Goal: Information Seeking & Learning: Learn about a topic

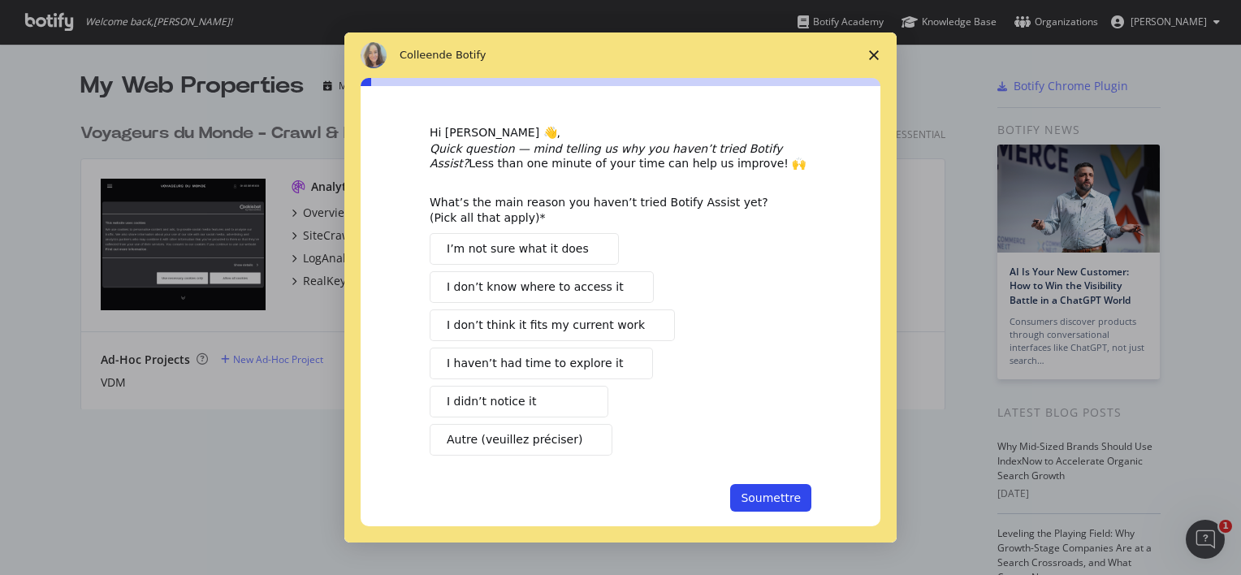
click at [208, 398] on div "Intercom Messenger" at bounding box center [620, 287] width 1241 height 575
click at [878, 67] on span "Fermer l'enquête" at bounding box center [873, 54] width 45 height 45
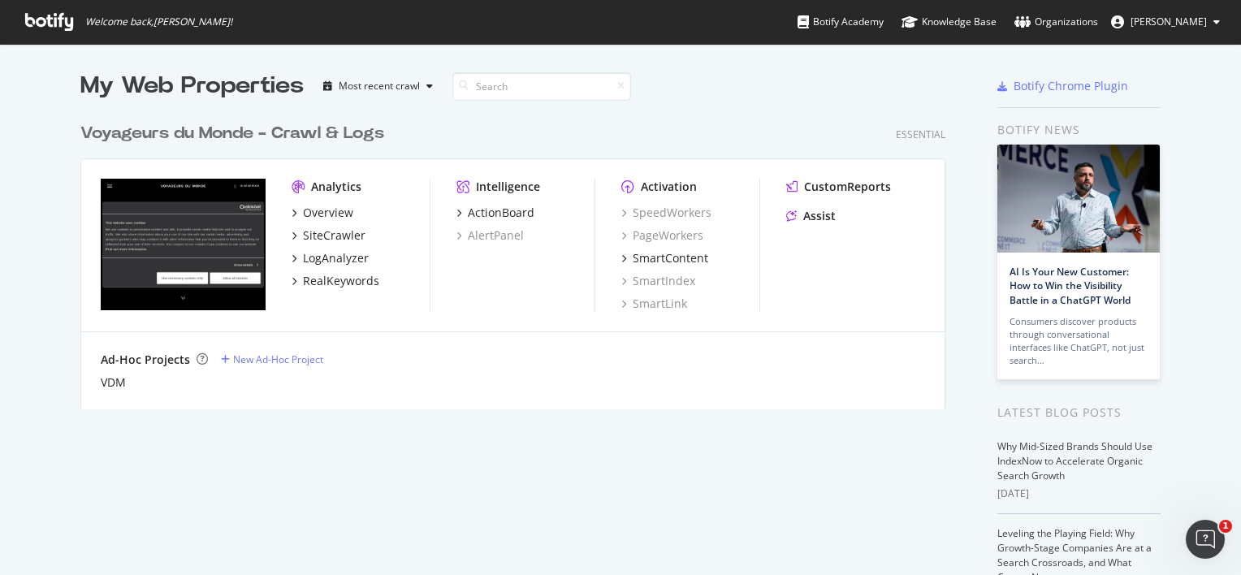
click at [196, 252] on img "grid" at bounding box center [183, 245] width 165 height 132
click at [322, 211] on div "Overview" at bounding box center [328, 213] width 50 height 16
